Goal: Transaction & Acquisition: Purchase product/service

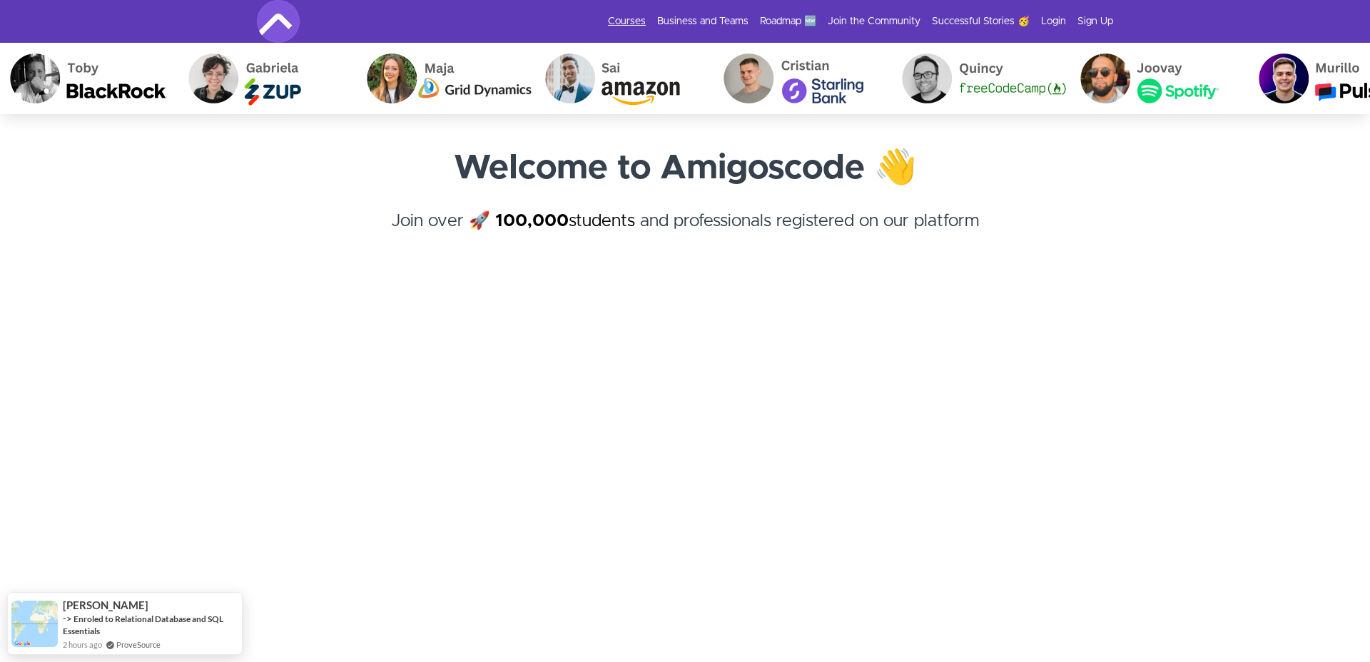
click at [646, 21] on link "Courses" at bounding box center [627, 21] width 38 height 14
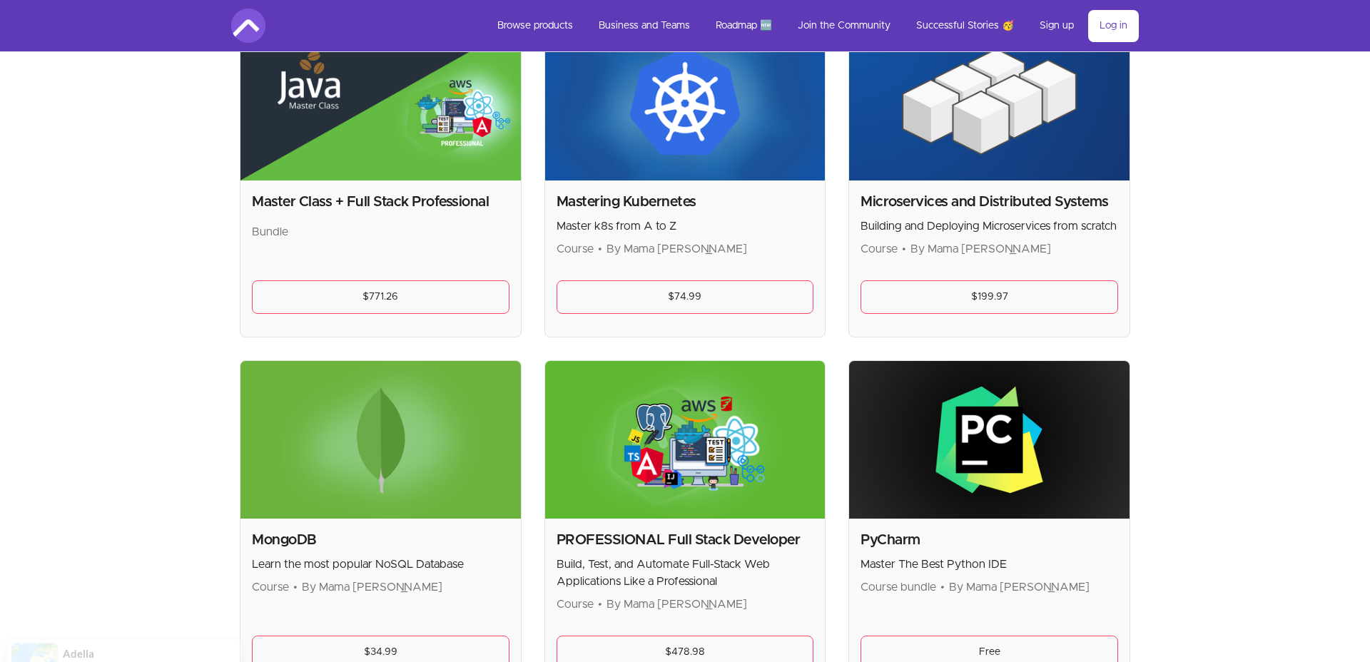
scroll to position [2481, 0]
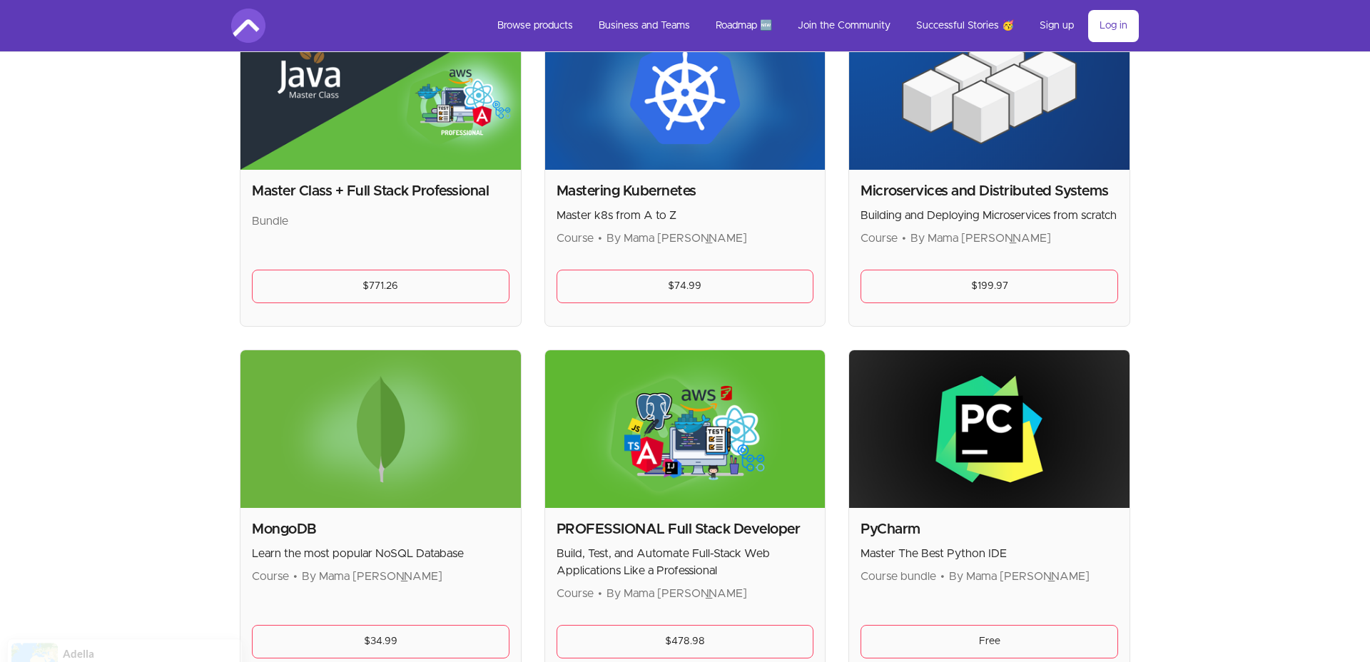
click at [1056, 220] on p "Building and Deploying Microservices from scratch" at bounding box center [988, 215] width 257 height 17
click at [1030, 159] on img at bounding box center [989, 91] width 280 height 158
click at [1040, 111] on img at bounding box center [989, 91] width 280 height 158
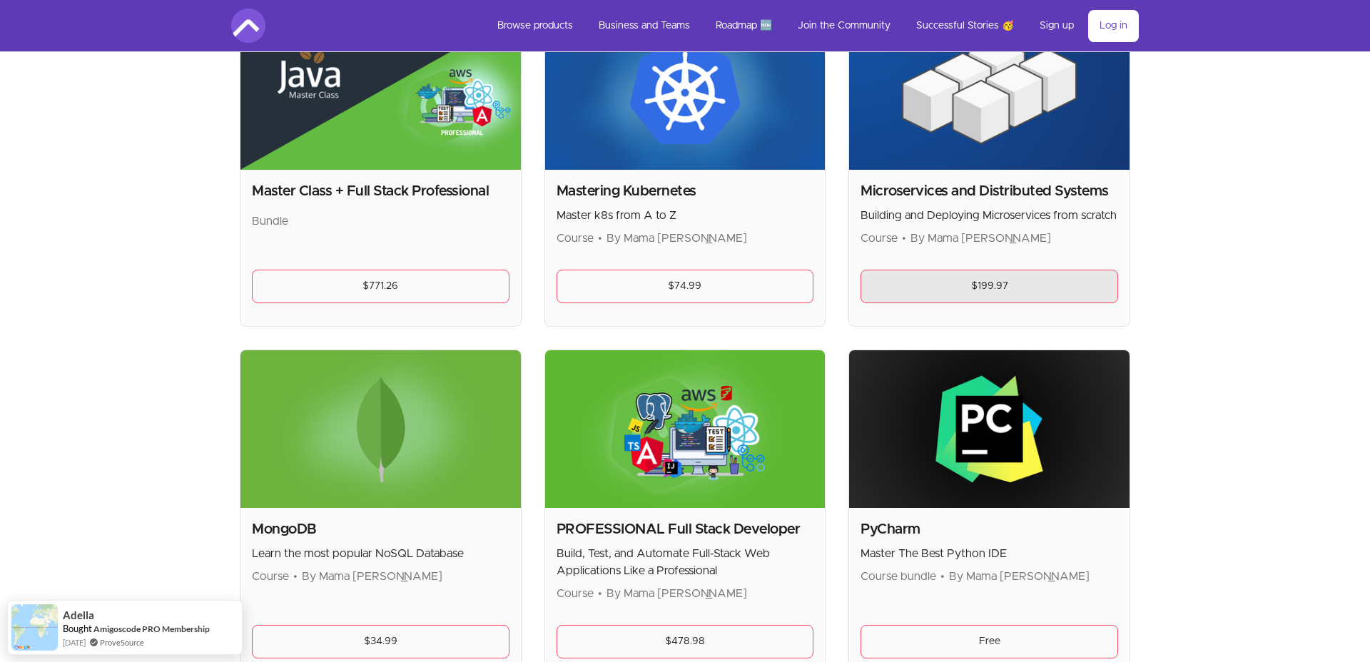
click at [1026, 277] on link "$199.97" at bounding box center [988, 287] width 257 height 34
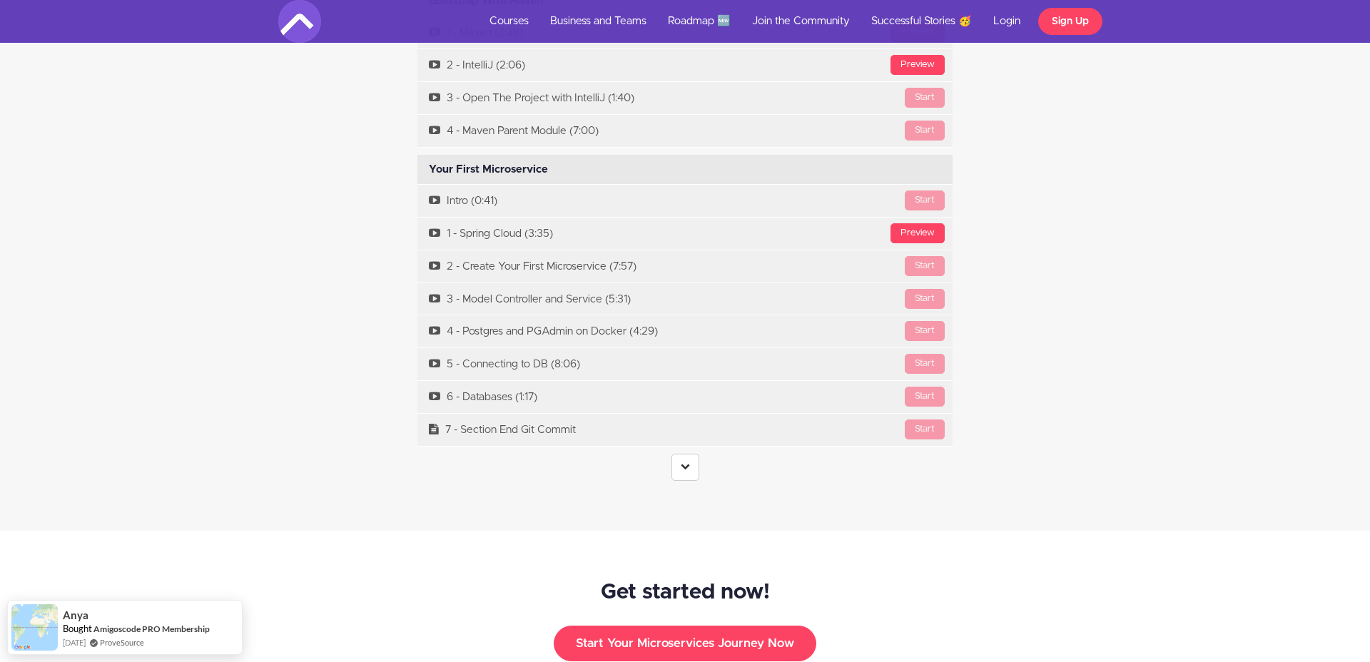
scroll to position [4545, 0]
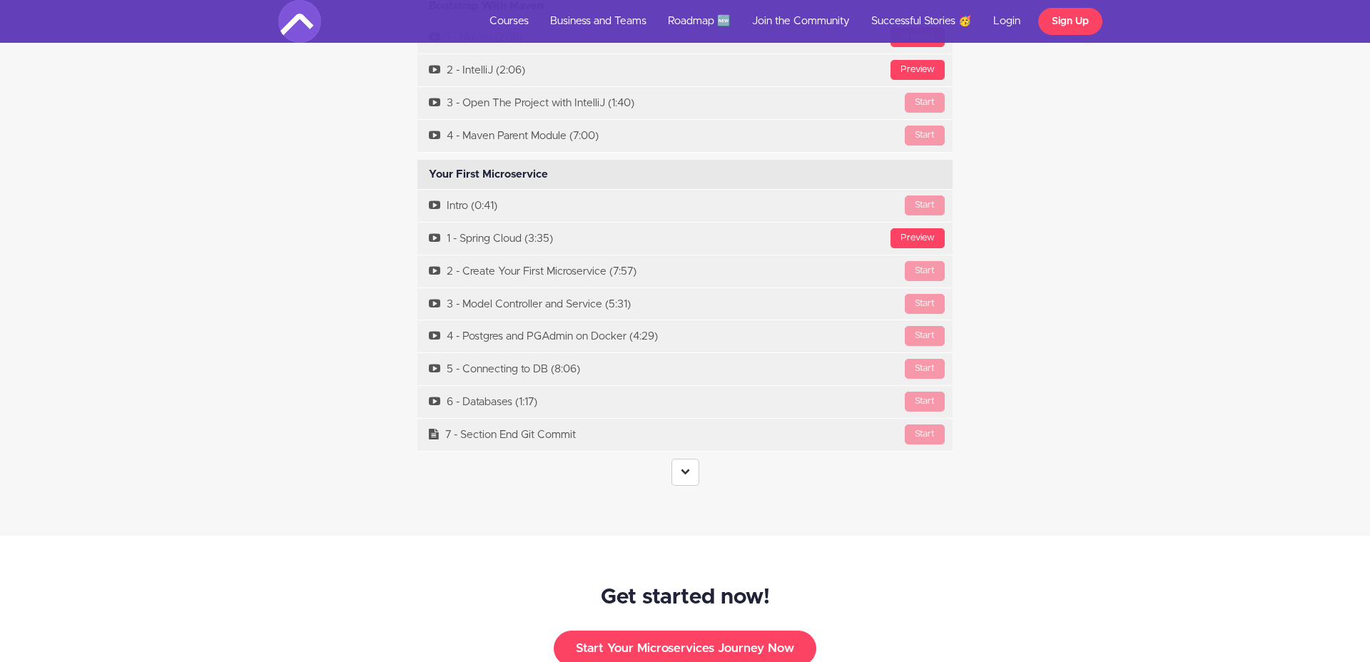
click at [692, 469] on div "Course Curriculum Getting Started Available in days days after you enroll [GEOG…" at bounding box center [685, 132] width 556 height 736
click at [687, 466] on icon at bounding box center [684, 470] width 9 height 9
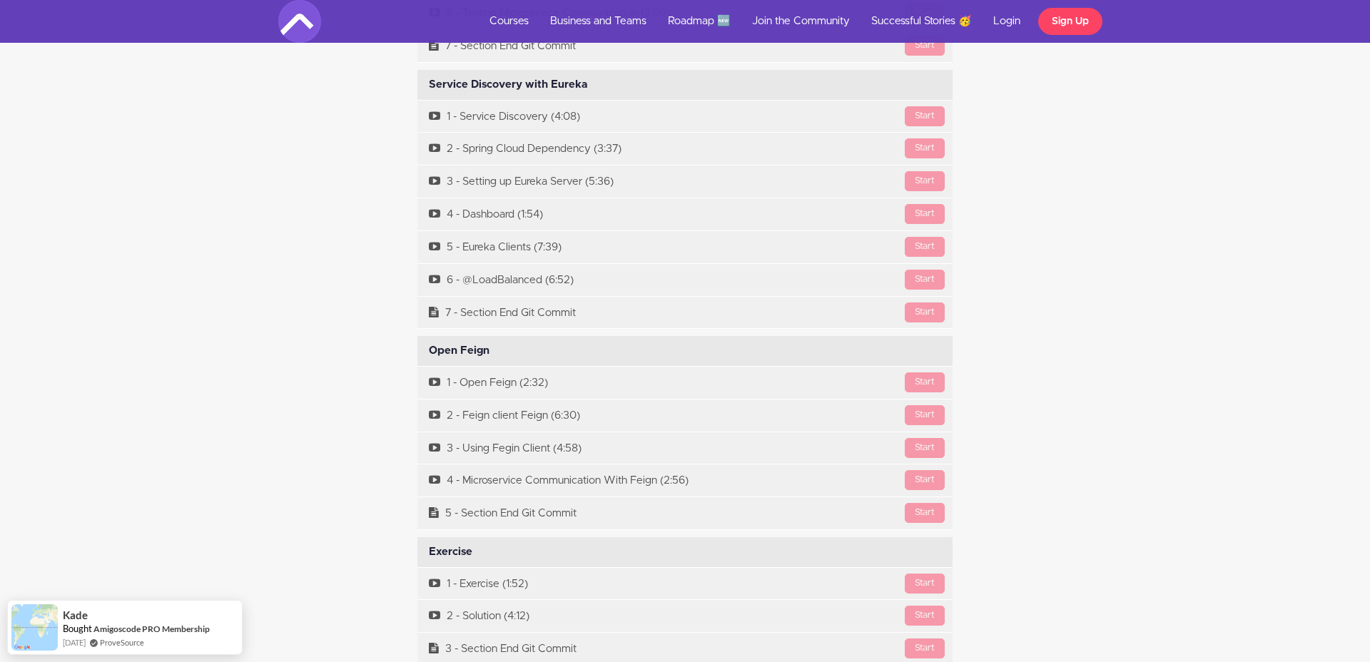
scroll to position [5209, 0]
